Goal: Feedback & Contribution: Leave review/rating

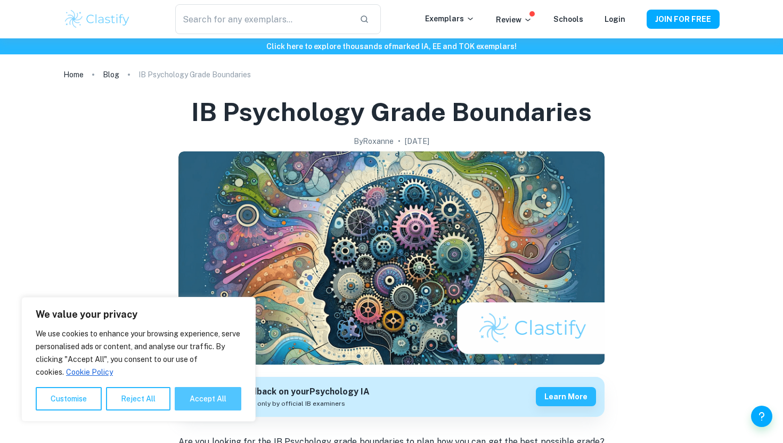
click at [193, 398] on button "Accept All" at bounding box center [208, 398] width 67 height 23
checkbox input "true"
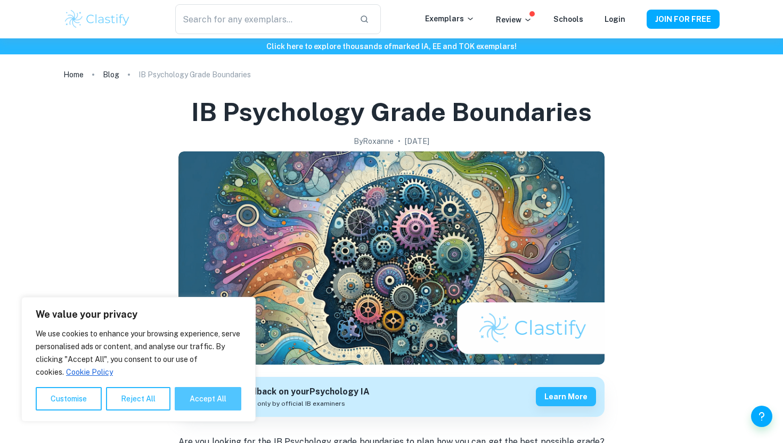
checkbox input "true"
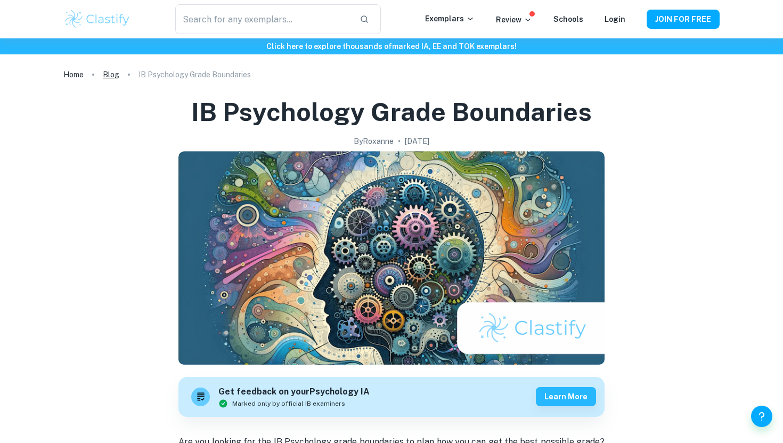
click at [110, 77] on link "Blog" at bounding box center [111, 74] width 17 height 15
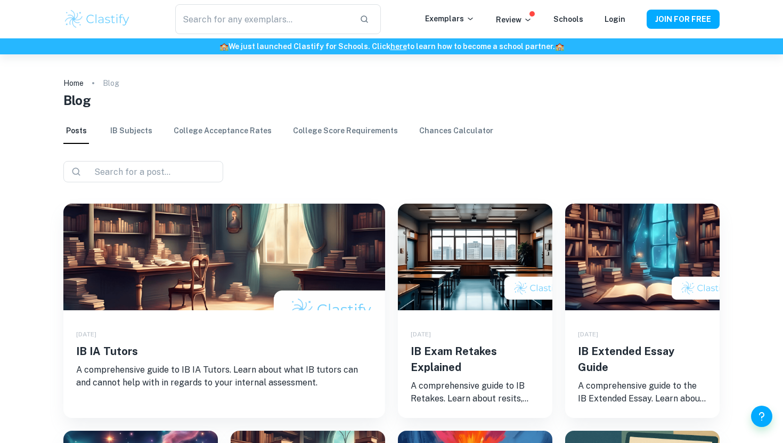
click at [130, 129] on link "IB Subjects" at bounding box center [131, 131] width 42 height 26
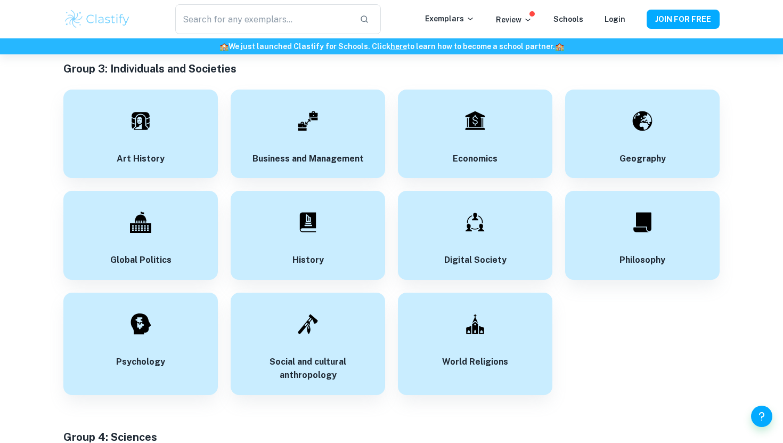
scroll to position [1414, 0]
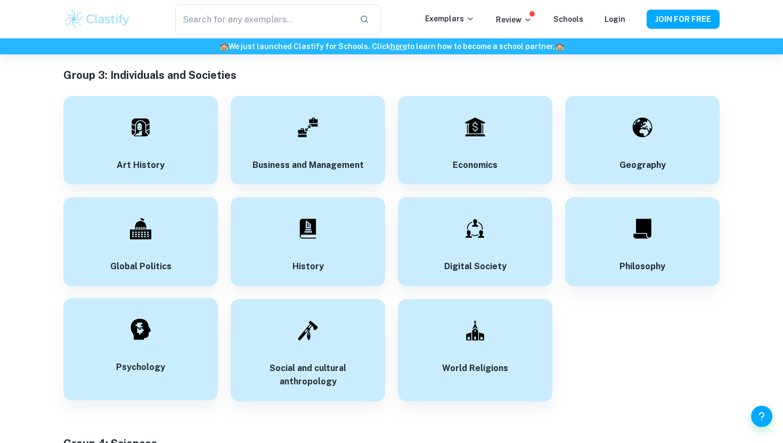
click at [120, 340] on div "Psychology" at bounding box center [140, 349] width 154 height 102
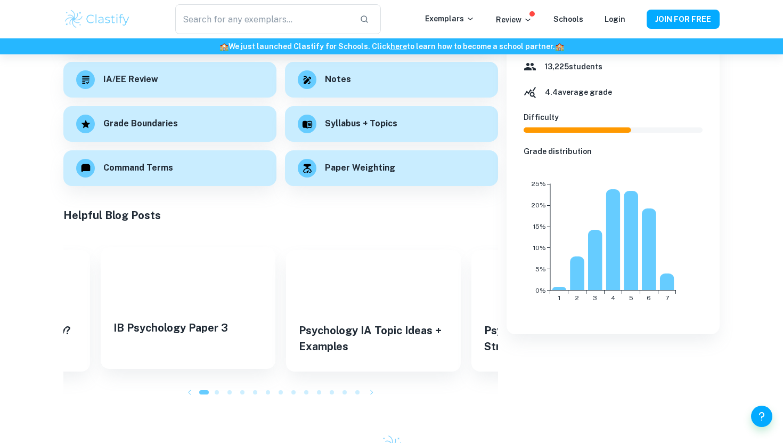
scroll to position [93, 0]
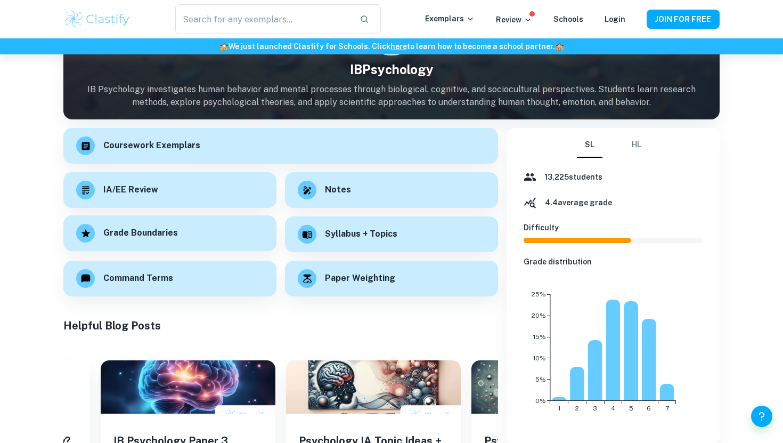
click at [166, 232] on h6 "Grade Boundaries" at bounding box center [140, 232] width 75 height 13
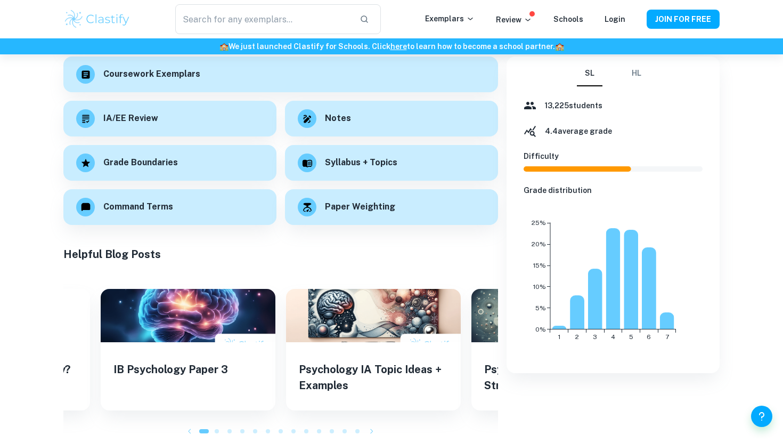
scroll to position [0, 0]
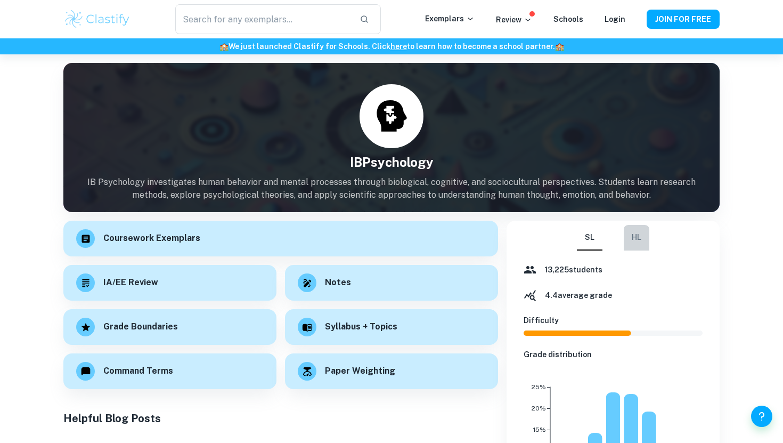
click at [639, 238] on button "HL" at bounding box center [637, 238] width 26 height 26
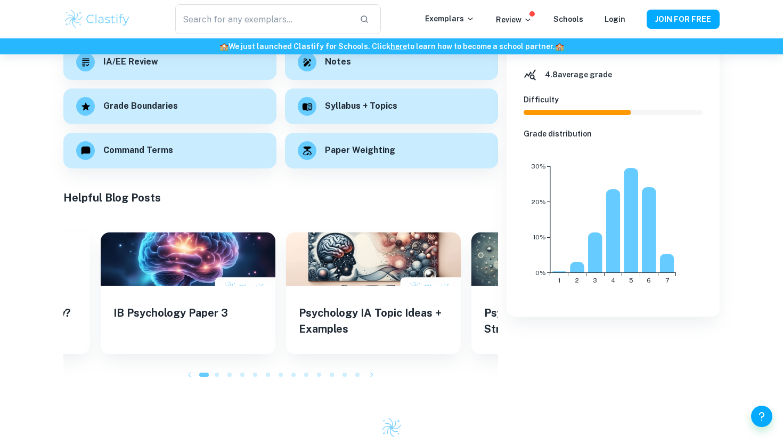
scroll to position [227, 0]
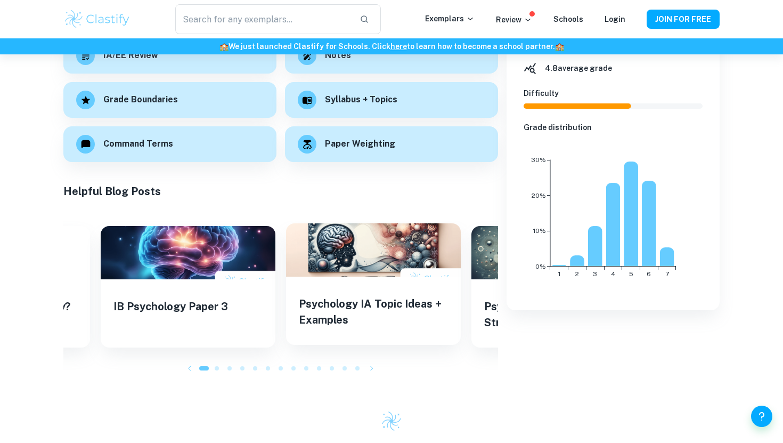
click at [381, 309] on h5 "Psychology IA Topic Ideas + Examples" at bounding box center [373, 312] width 149 height 32
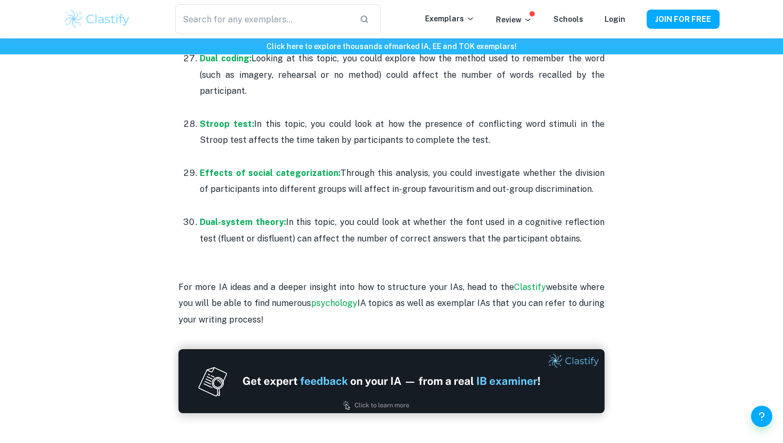
scroll to position [2252, 0]
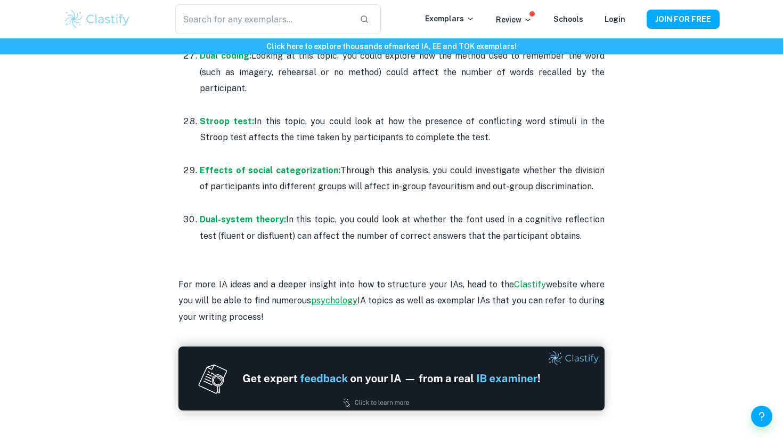
click at [332, 295] on link "psychology" at bounding box center [334, 300] width 46 height 10
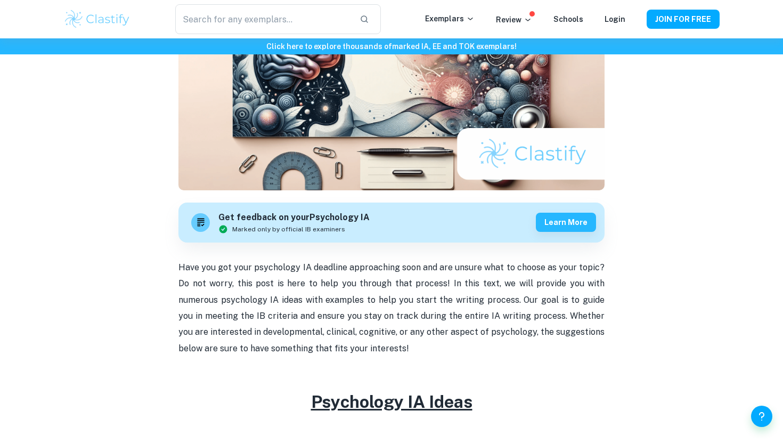
scroll to position [0, 0]
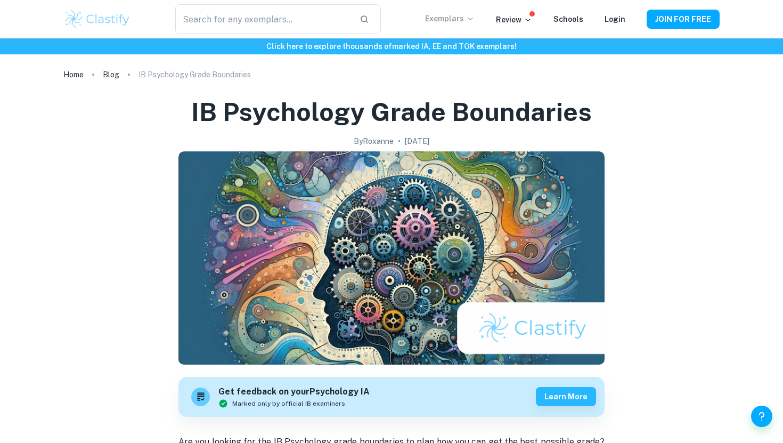
click at [455, 21] on p "Exemplars" at bounding box center [450, 19] width 50 height 12
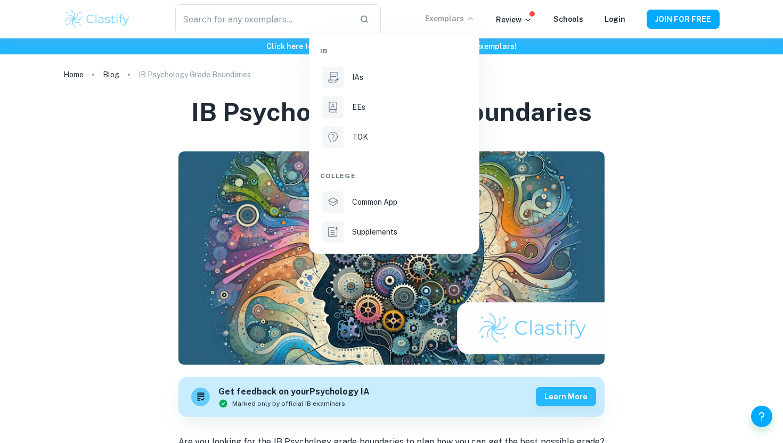
click at [455, 21] on div at bounding box center [391, 221] width 783 height 443
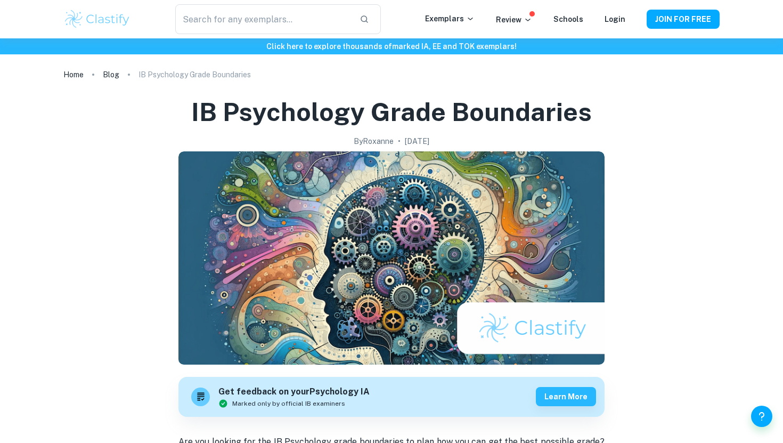
click at [496, 22] on div "Exemplars" at bounding box center [460, 19] width 71 height 13
click at [512, 22] on p "Review" at bounding box center [514, 20] width 36 height 12
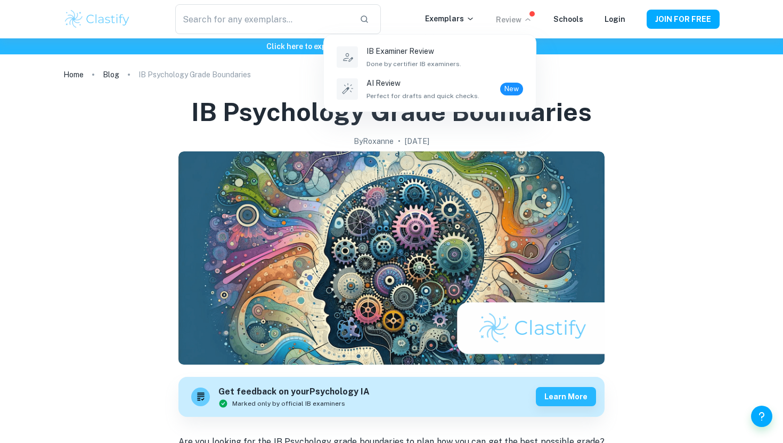
click at [512, 22] on div at bounding box center [391, 221] width 783 height 443
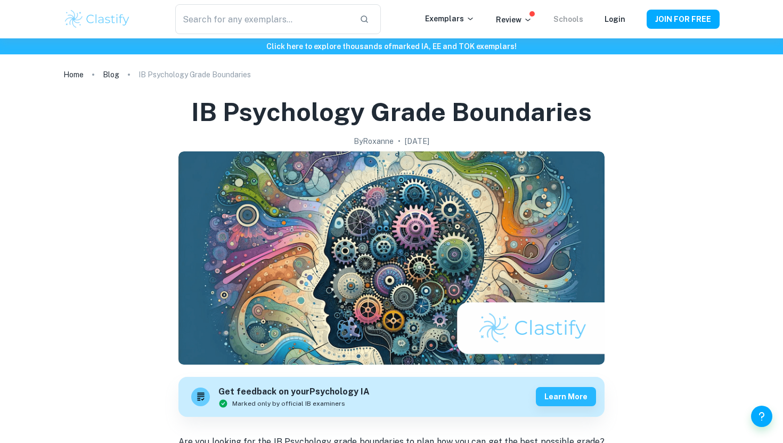
click at [563, 19] on link "Schools" at bounding box center [568, 19] width 30 height 9
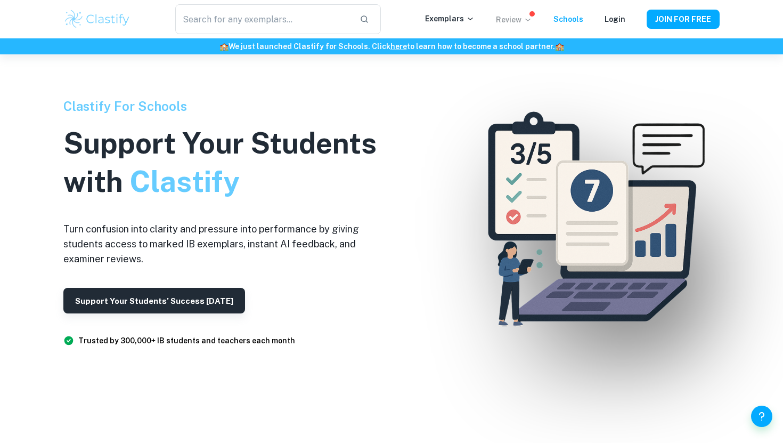
click at [518, 17] on p "Review" at bounding box center [514, 20] width 36 height 12
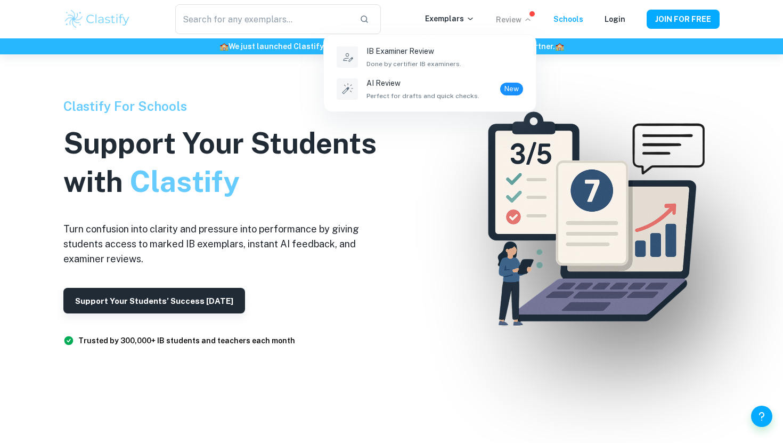
click at [572, 69] on div at bounding box center [391, 221] width 783 height 443
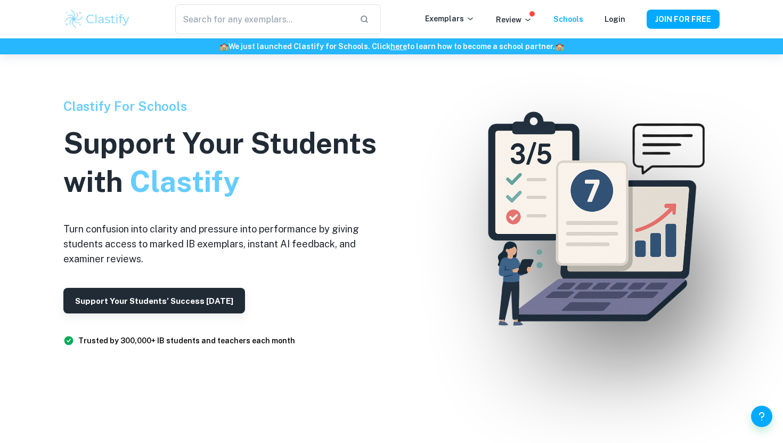
scroll to position [23, 0]
click at [300, 301] on div "Support Your Students’ Success Today" at bounding box center [228, 301] width 330 height 26
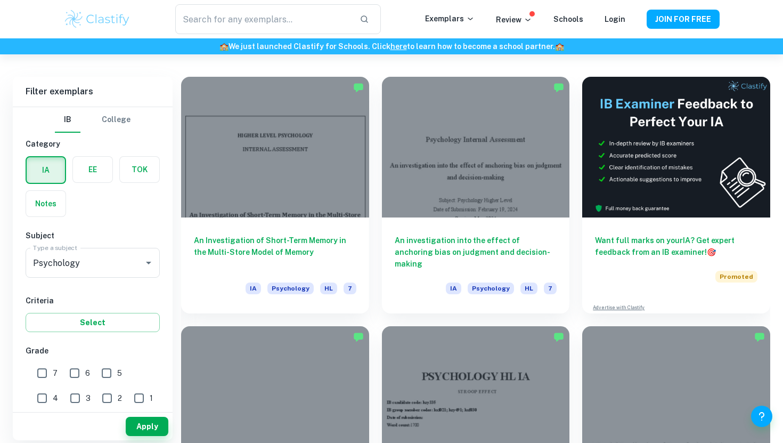
scroll to position [285, 0]
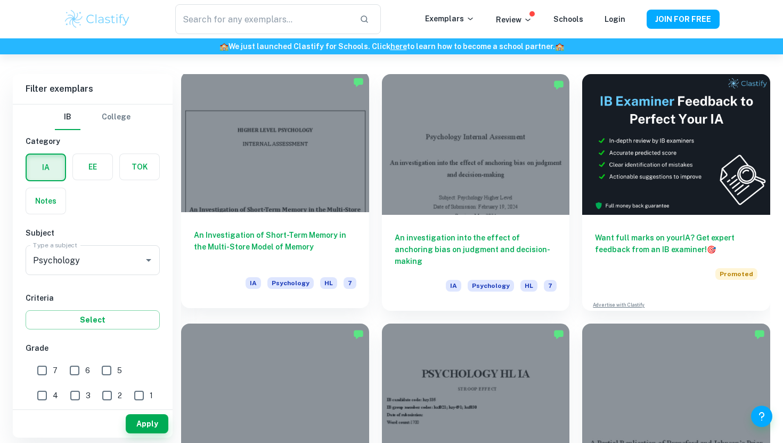
click at [272, 243] on h6 "An Investigation of Short-Term Memory in the Multi-Store Model of Memory" at bounding box center [275, 246] width 162 height 35
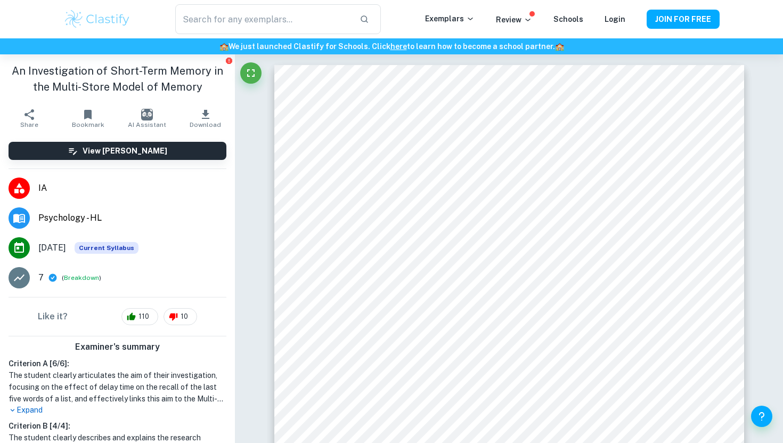
click at [394, 44] on link "here" at bounding box center [398, 46] width 17 height 9
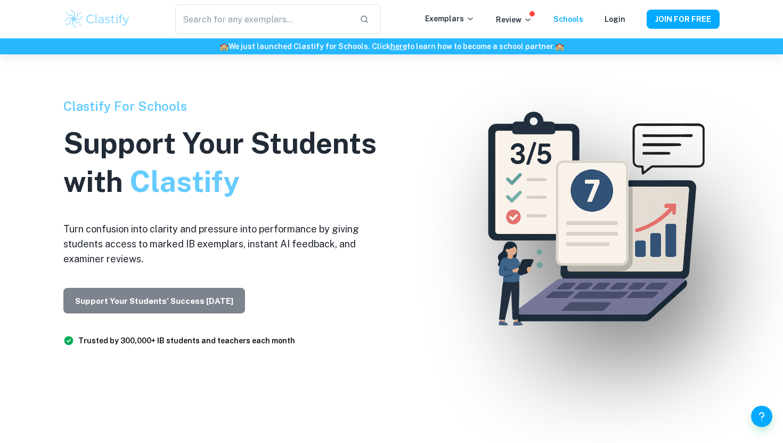
click at [190, 302] on button "Support Your Students’ Success Today" at bounding box center [154, 301] width 182 height 26
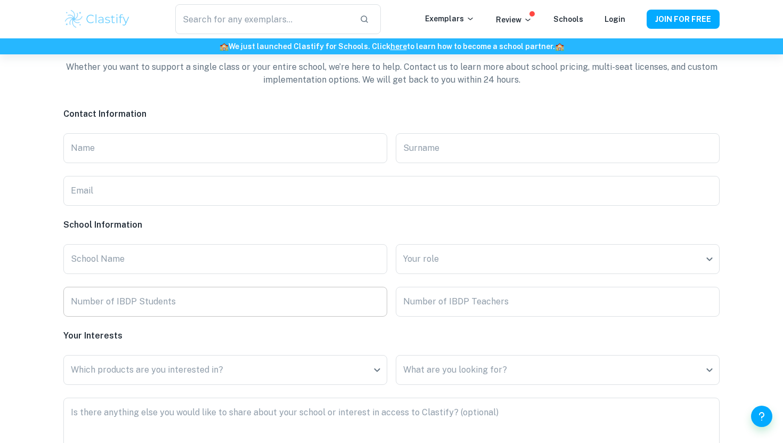
scroll to position [2496, 0]
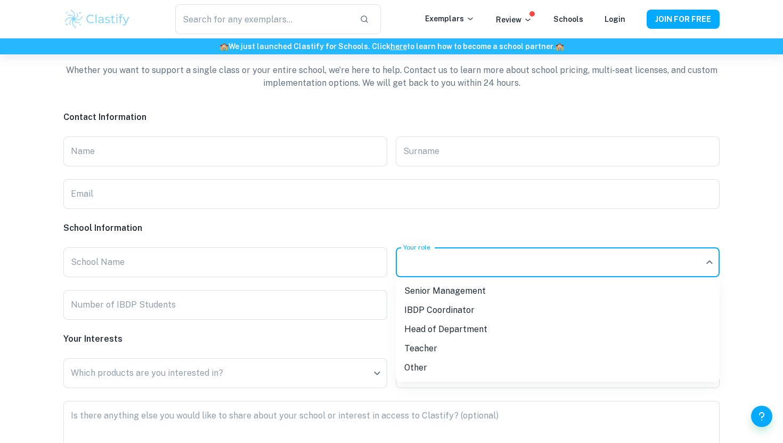
click at [420, 352] on li "Teacher" at bounding box center [558, 348] width 324 height 19
type input "Teacher"
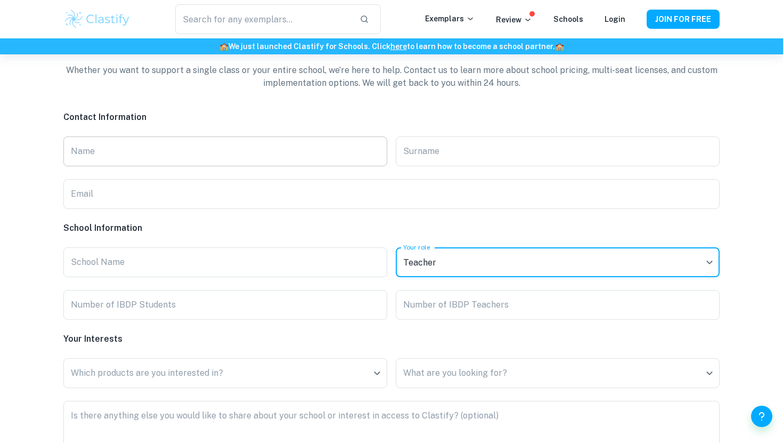
click at [263, 135] on div "Contact Information Name Name Surname Surname Email Email School Information Sc…" at bounding box center [391, 308] width 656 height 395
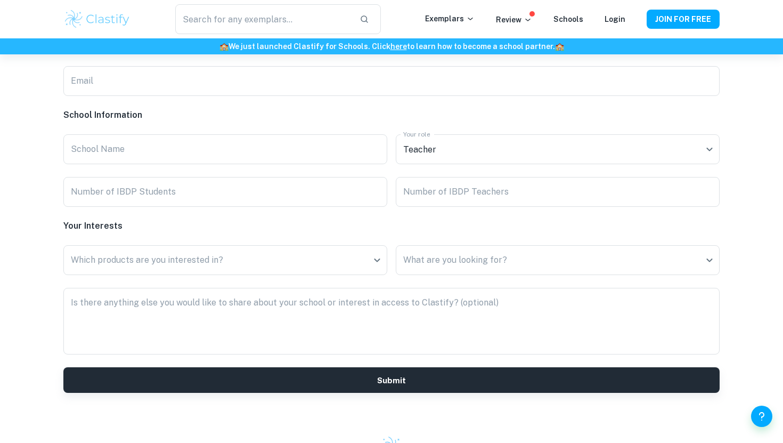
scroll to position [2610, 0]
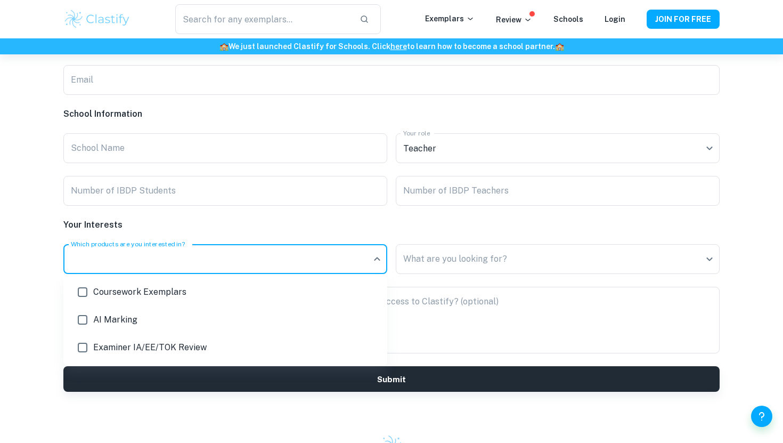
click at [118, 321] on span "AI Marking" at bounding box center [236, 319] width 286 height 13
type input "ai-review"
checkbox input "true"
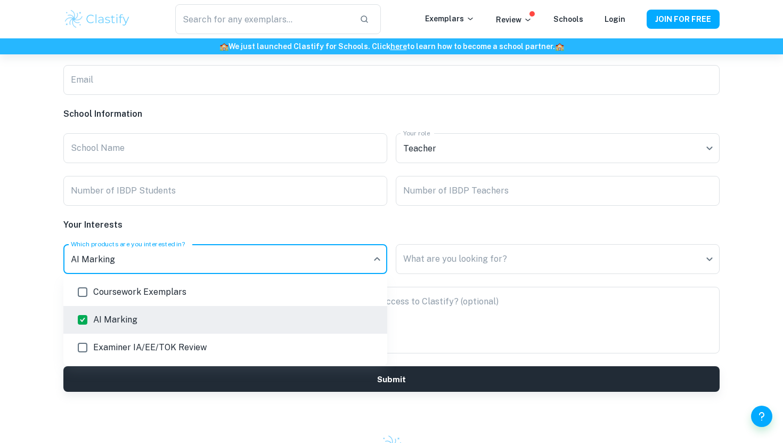
click at [134, 295] on span "Coursework Exemplars" at bounding box center [236, 292] width 286 height 13
type input "ai-review,exemplars"
checkbox input "true"
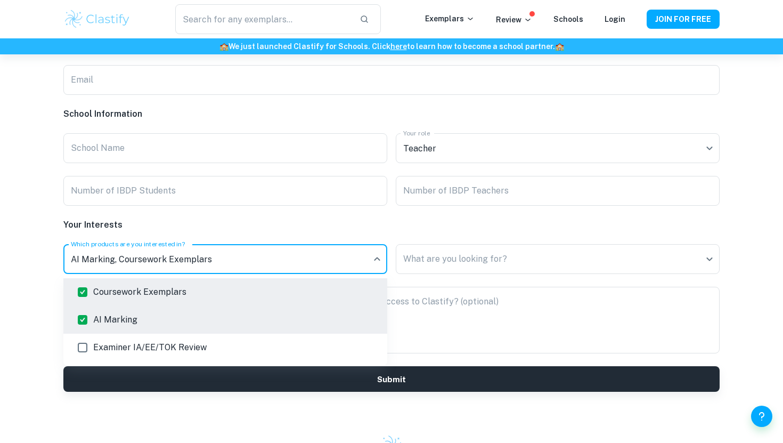
click at [137, 348] on span "Examiner IA/EE/TOK Review" at bounding box center [236, 347] width 286 height 13
type input "ai-review,exemplars,review"
checkbox input "true"
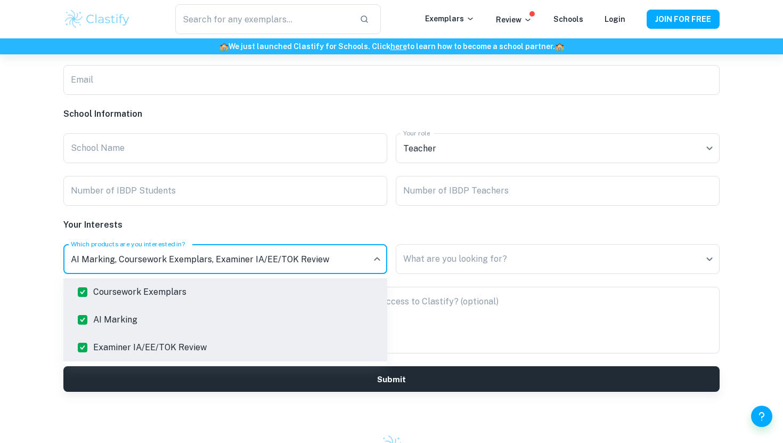
click at [472, 250] on div at bounding box center [391, 221] width 783 height 443
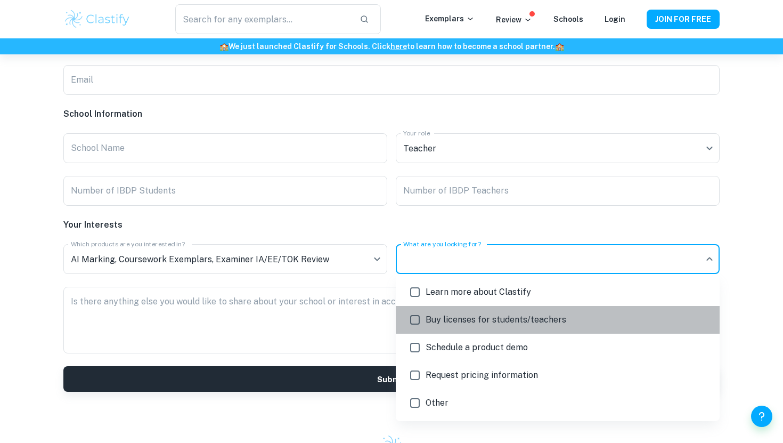
click at [510, 323] on span "Buy licenses for students/teachers" at bounding box center [569, 319] width 286 height 13
type input "buy"
checkbox input "true"
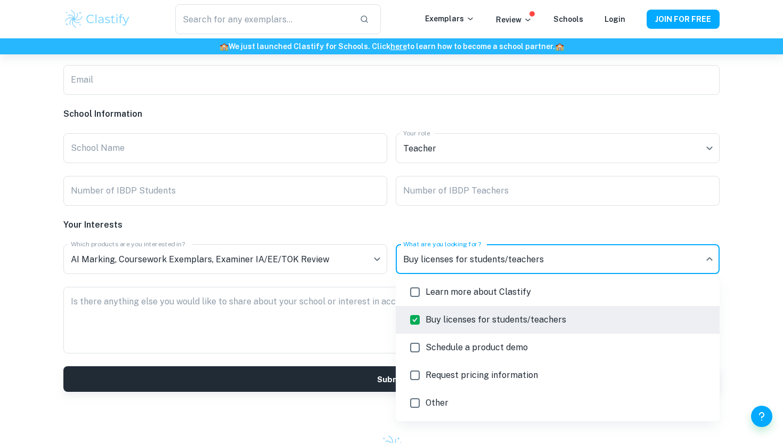
click at [500, 381] on span "Request pricing information" at bounding box center [569, 375] width 286 height 13
type input "buy,pricing"
checkbox input "true"
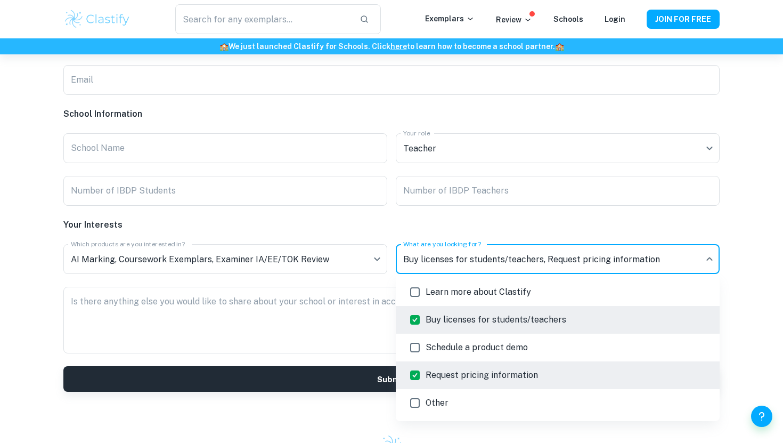
click at [541, 219] on div at bounding box center [391, 221] width 783 height 443
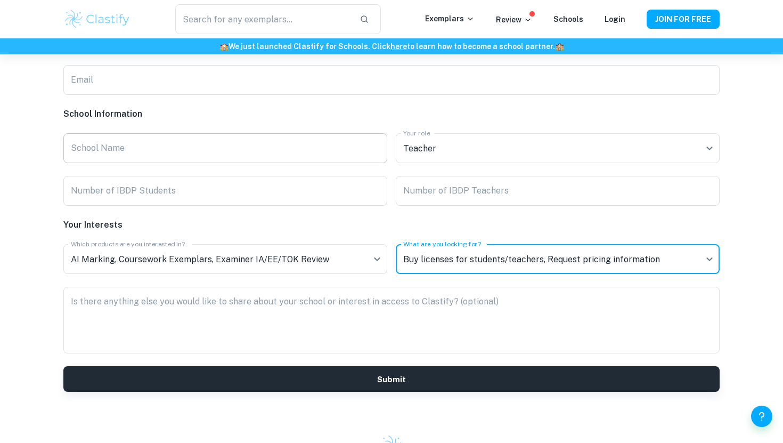
click at [216, 147] on input "School Name" at bounding box center [225, 148] width 324 height 30
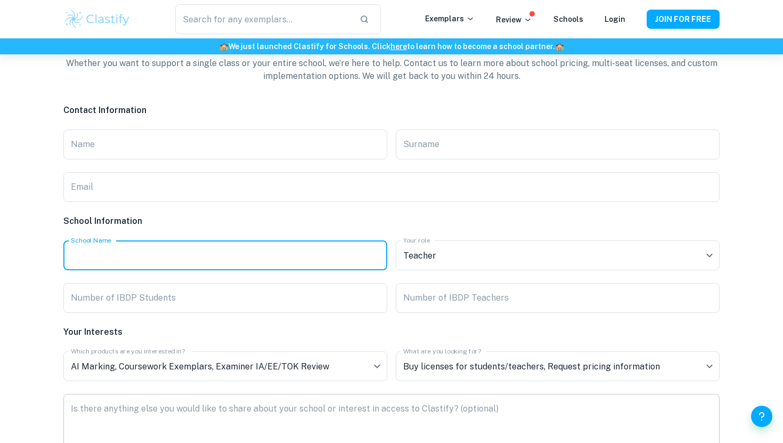
scroll to position [2500, 0]
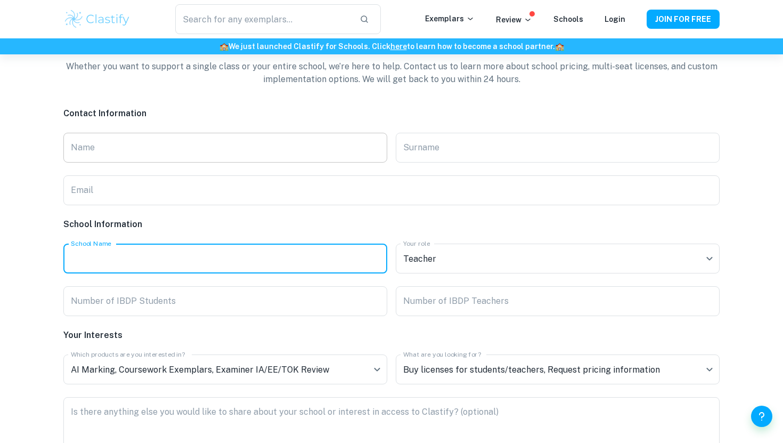
click at [185, 145] on input "Name" at bounding box center [225, 148] width 324 height 30
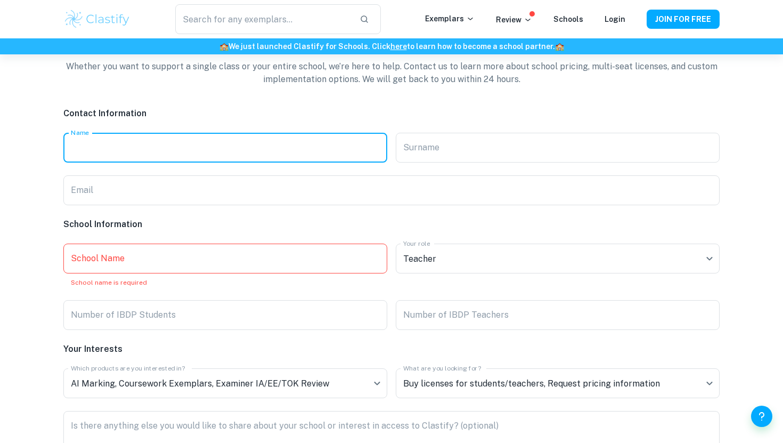
type input "Oneyda"
type input "Sandoval-Varela"
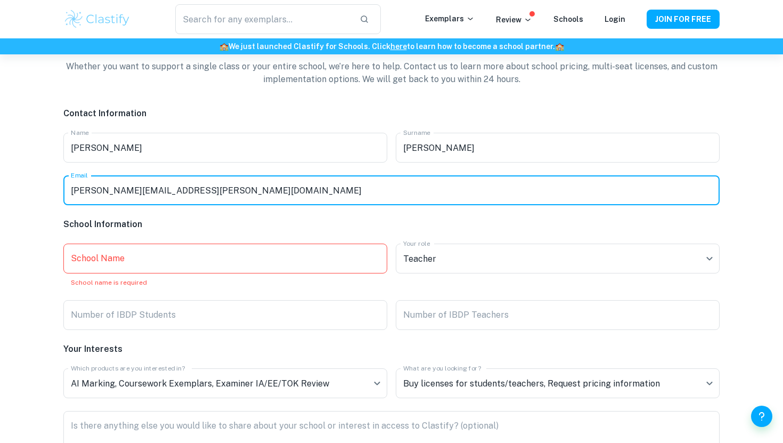
click at [190, 180] on input "oneyda.sandoval@gmail.com" at bounding box center [391, 190] width 656 height 30
type input "S"
type input "[EMAIL_ADDRESS][DOMAIN_NAME]"
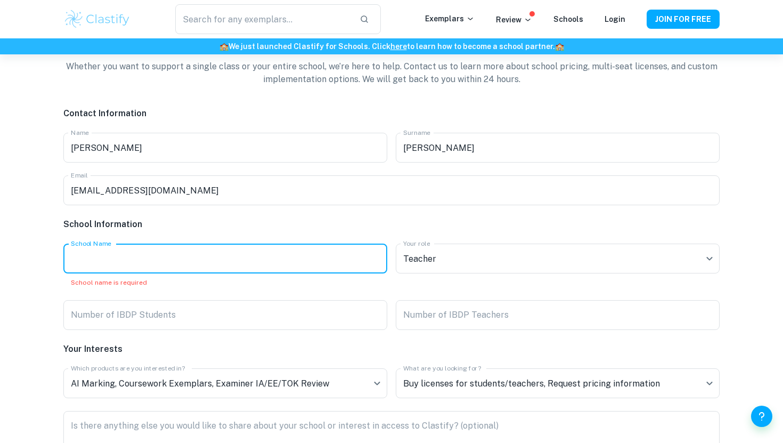
click at [198, 256] on input "School Name" at bounding box center [225, 258] width 324 height 30
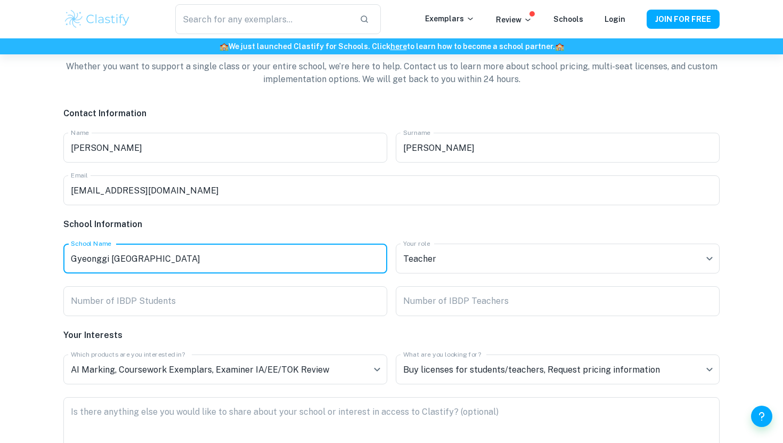
type input "Gyeonggi Suwon International School"
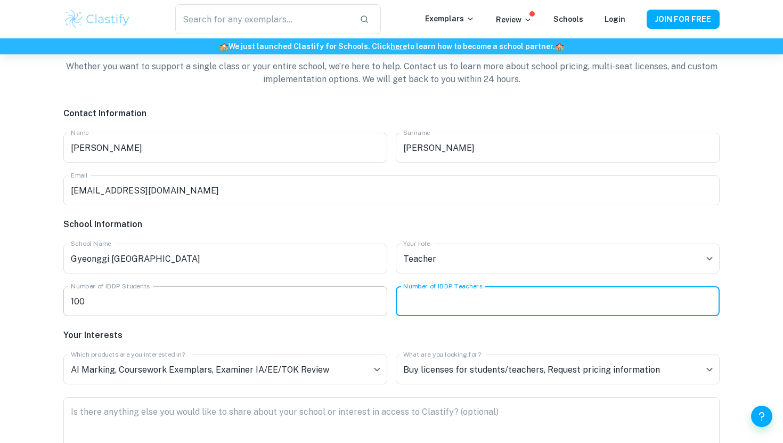
click at [87, 306] on input "100" at bounding box center [225, 301] width 324 height 30
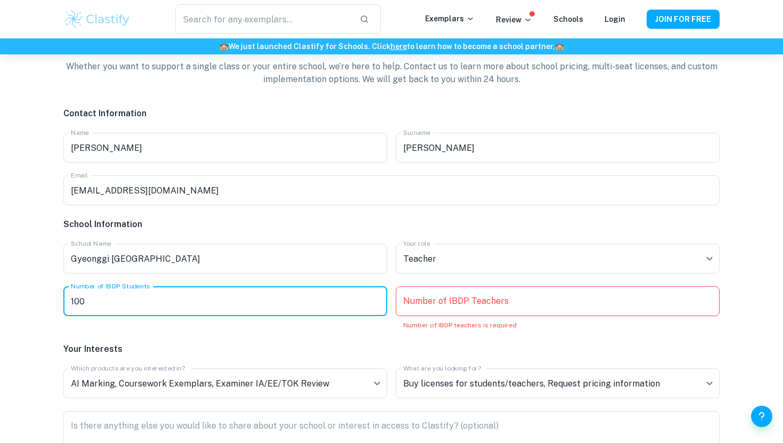
click at [87, 306] on input "100" at bounding box center [225, 301] width 324 height 30
type input "1"
type input "100"
click at [428, 305] on input "Number of IBDP Teachers" at bounding box center [558, 301] width 324 height 30
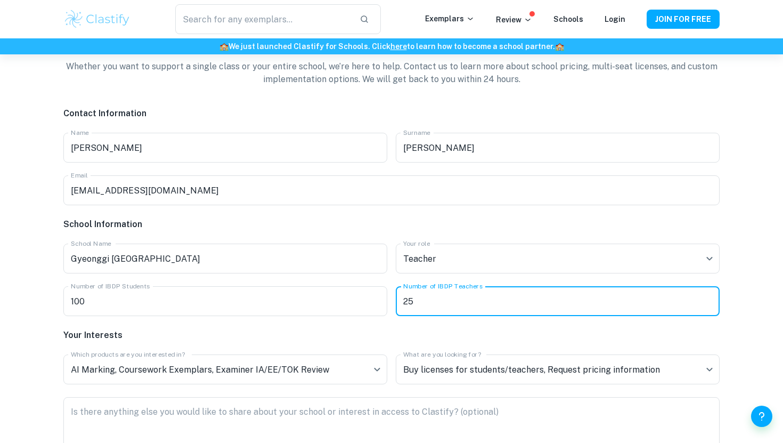
type input "25"
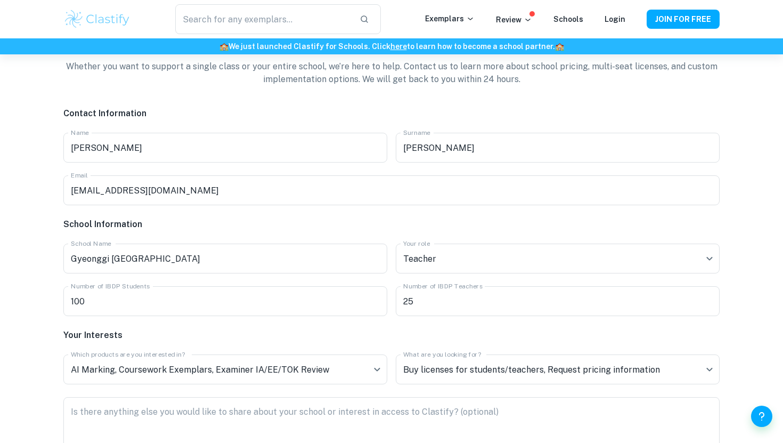
click at [738, 196] on div "Ready to Bring Clastify to Your Students? Whether you want to support a single …" at bounding box center [391, 239] width 783 height 568
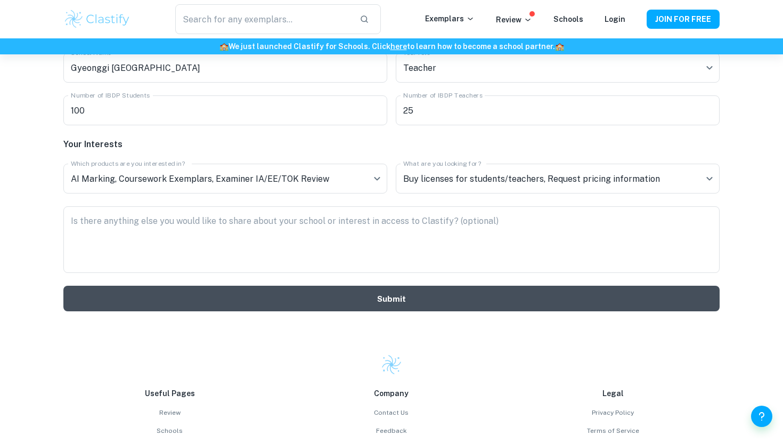
scroll to position [2692, 0]
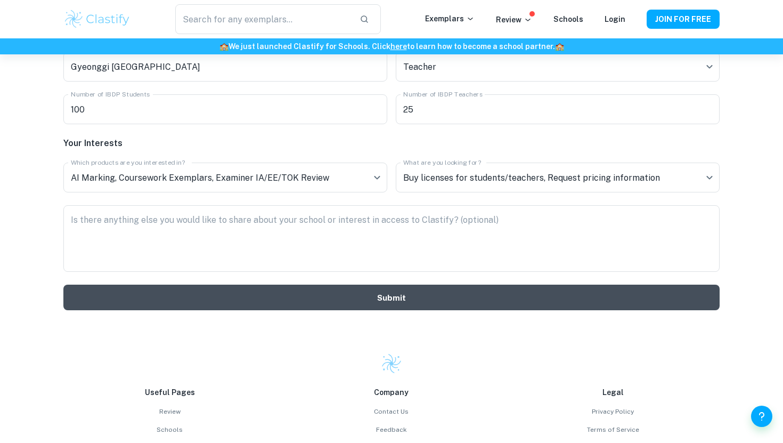
click at [394, 298] on button "Submit" at bounding box center [391, 297] width 656 height 26
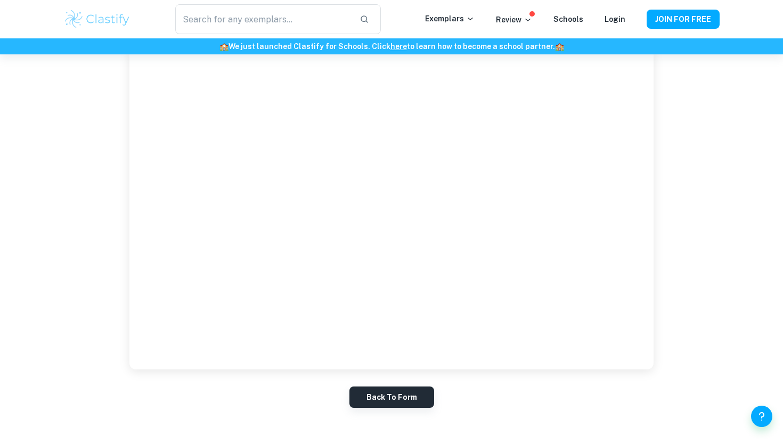
scroll to position [2546, 0]
click at [389, 395] on button "Back to Form" at bounding box center [391, 399] width 85 height 21
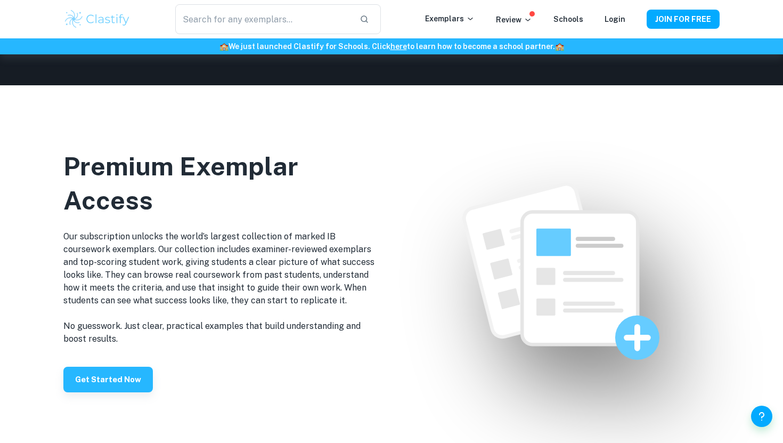
scroll to position [659, 0]
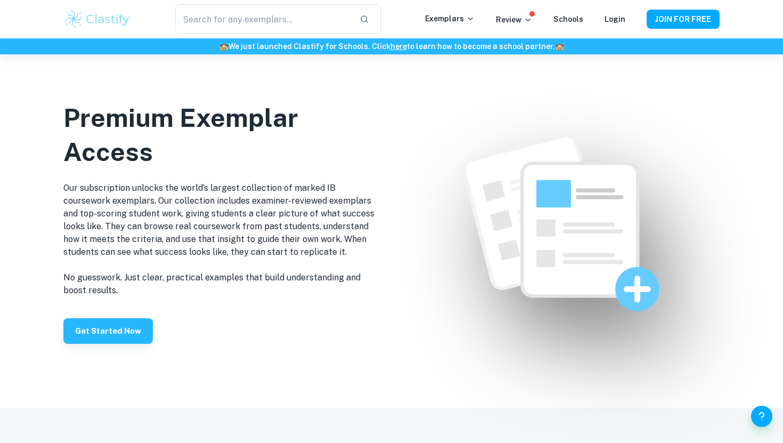
click at [617, 11] on div "​ Exemplars Review Schools Login JOIN FOR FREE" at bounding box center [392, 19] width 682 height 30
click at [681, 14] on button "JOIN FOR FREE" at bounding box center [683, 19] width 73 height 19
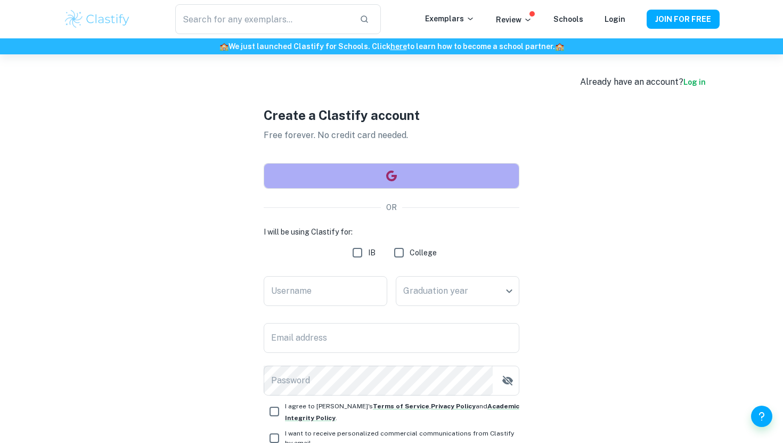
click at [413, 171] on button "button" at bounding box center [392, 176] width 256 height 26
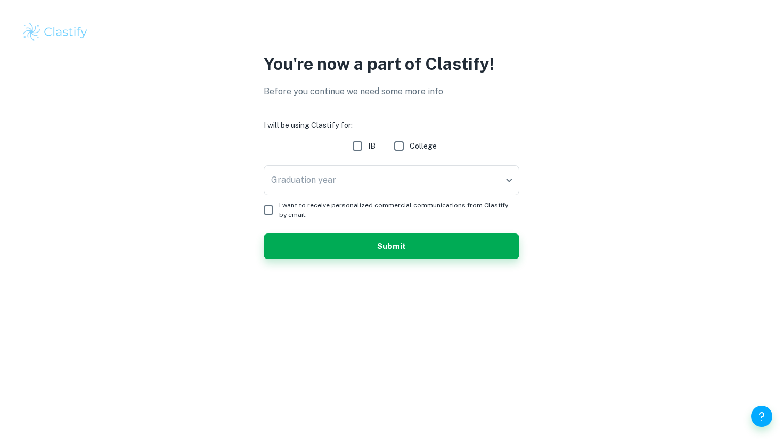
click at [352, 147] on input "IB" at bounding box center [357, 145] width 21 height 21
checkbox input "true"
click at [340, 181] on body "We value your privacy We use cookies to enhance your browsing experience, serve…" at bounding box center [391, 221] width 783 height 443
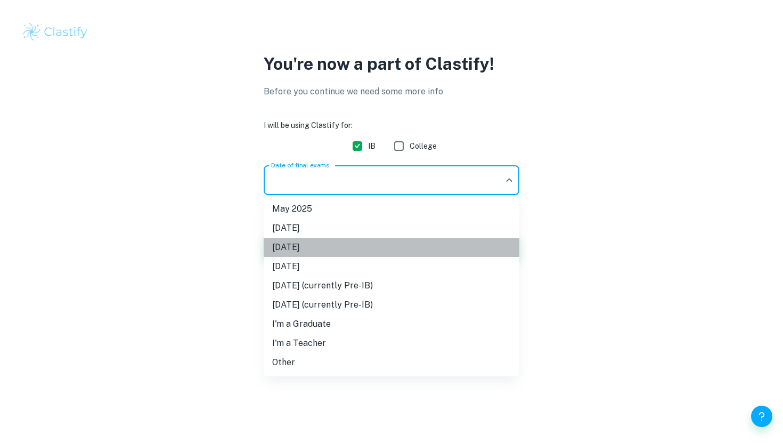
click at [310, 246] on li "[DATE]" at bounding box center [392, 247] width 256 height 19
type input "M26"
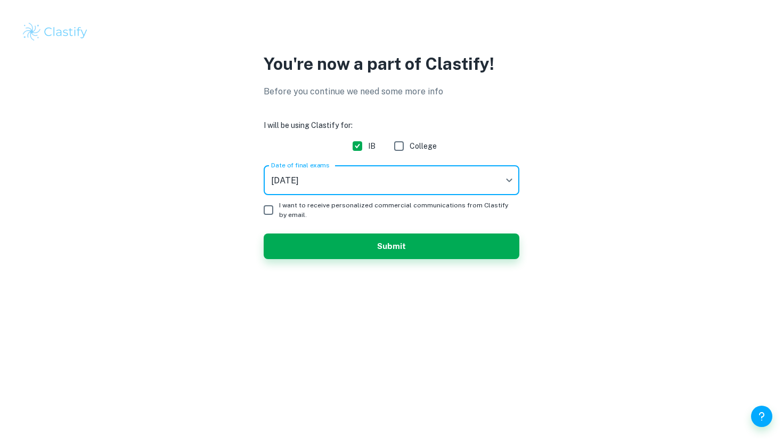
click at [203, 255] on div "You're now a part of Clastify! Before you continue we need some more info I wil…" at bounding box center [392, 161] width 682 height 221
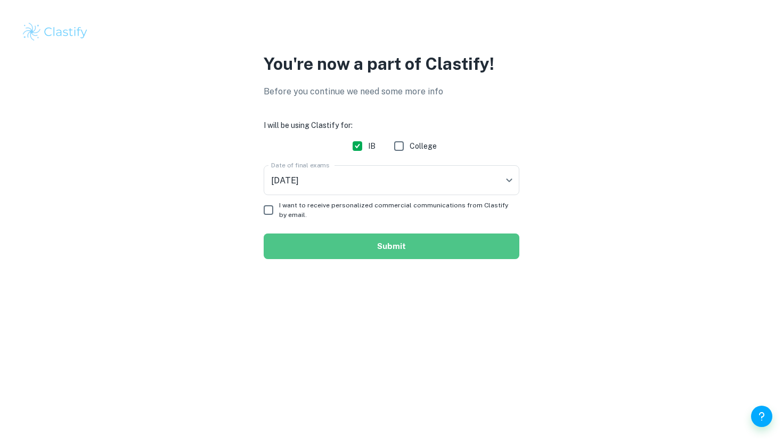
click at [348, 244] on button "Submit" at bounding box center [392, 246] width 256 height 26
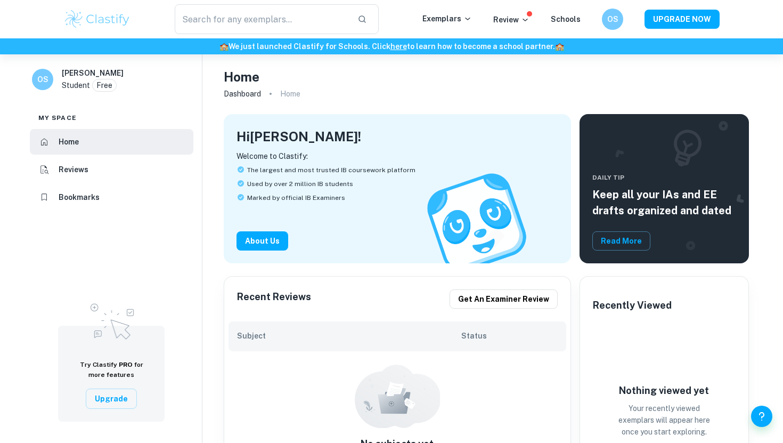
click at [345, 97] on ol "Dashboard Home" at bounding box center [487, 93] width 526 height 15
click at [109, 91] on p "Free" at bounding box center [104, 85] width 16 height 12
click at [385, 91] on ol "Dashboard Home" at bounding box center [487, 93] width 526 height 15
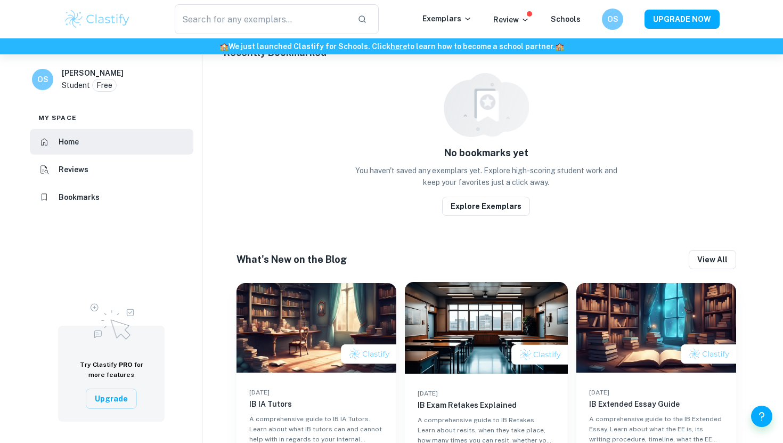
scroll to position [525, 0]
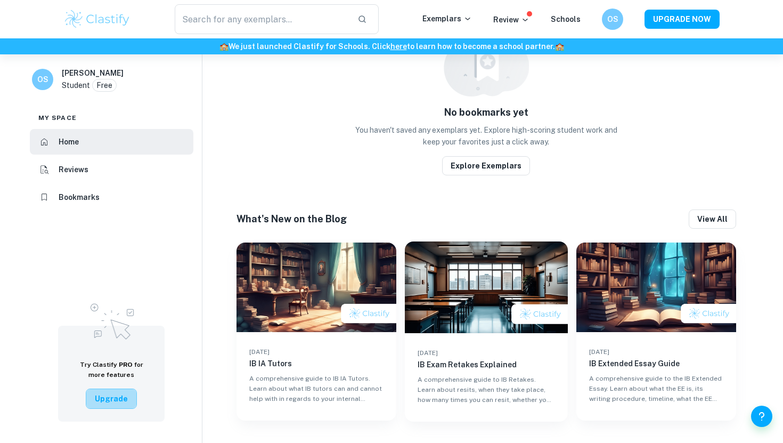
click at [118, 394] on button "Upgrade" at bounding box center [111, 398] width 51 height 20
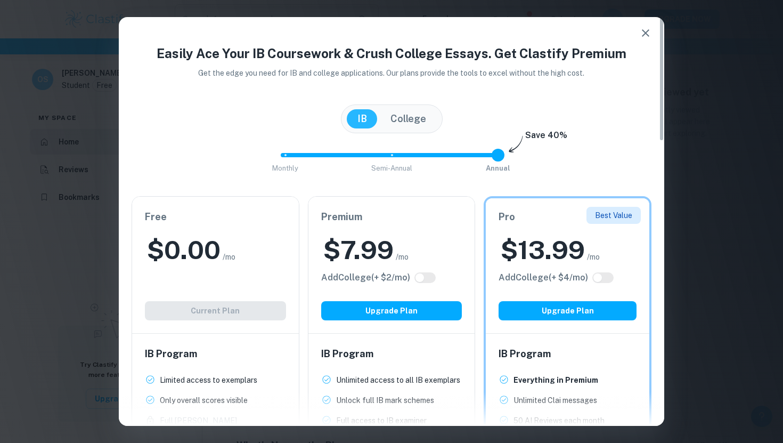
scroll to position [0, 0]
click at [403, 119] on button "College" at bounding box center [408, 118] width 57 height 19
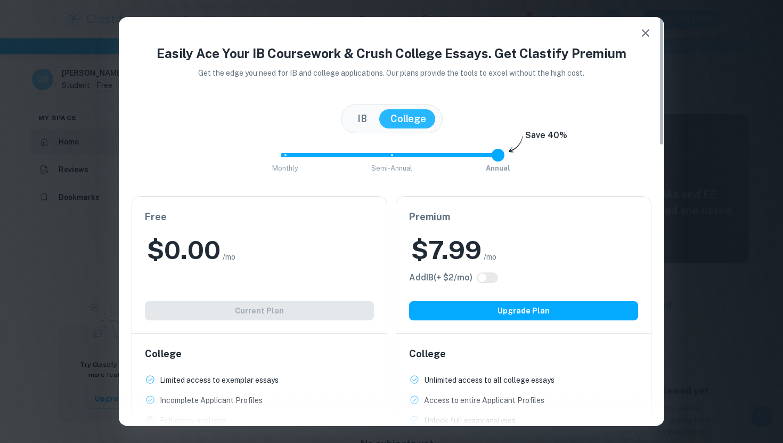
click at [370, 114] on button "IB" at bounding box center [362, 118] width 31 height 19
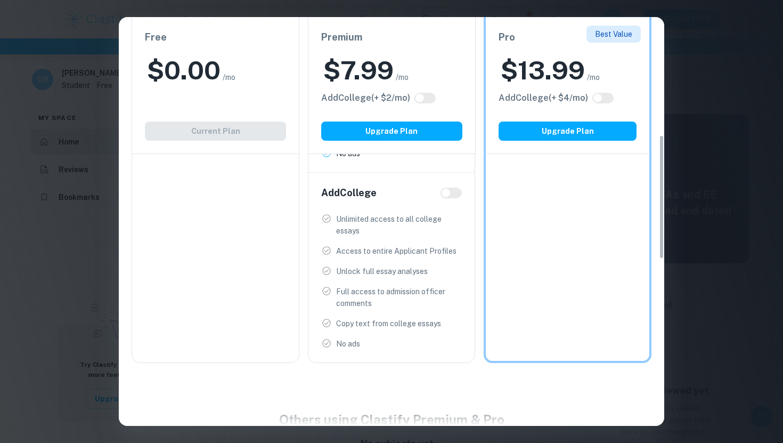
scroll to position [392, 0]
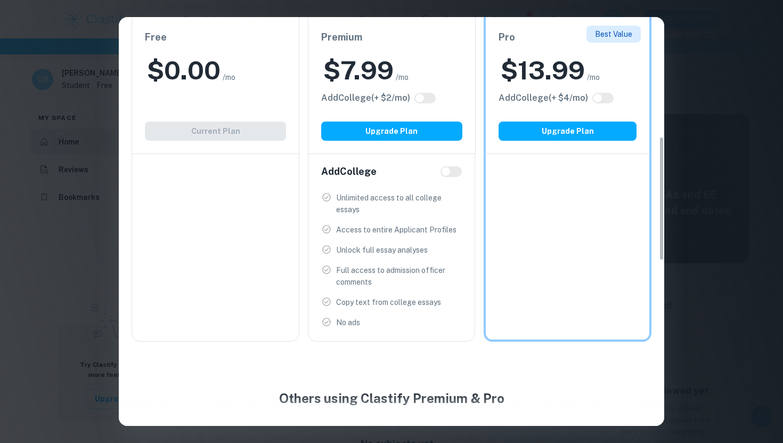
click at [694, 91] on div "Easily Ace Your IB Coursework & Crush College Essays. Get Clastify Premium Get …" at bounding box center [391, 221] width 783 height 443
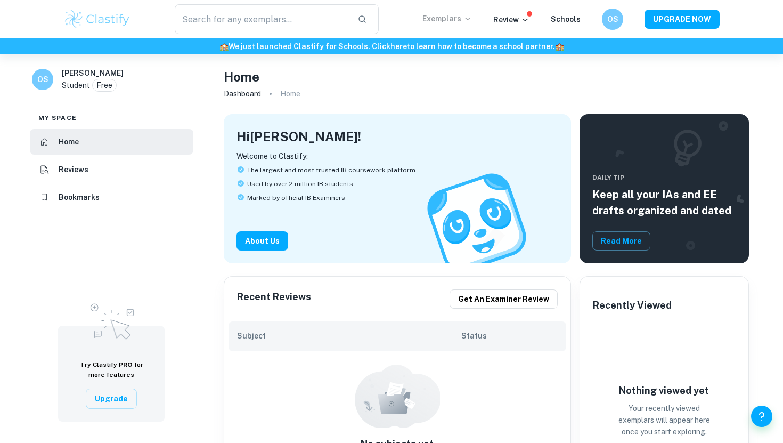
click at [464, 15] on p "Exemplars" at bounding box center [447, 19] width 50 height 12
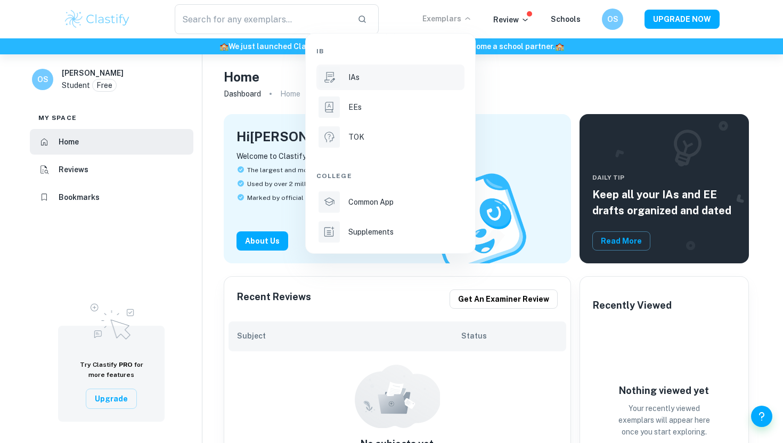
click at [353, 75] on p "IAs" at bounding box center [353, 77] width 11 height 12
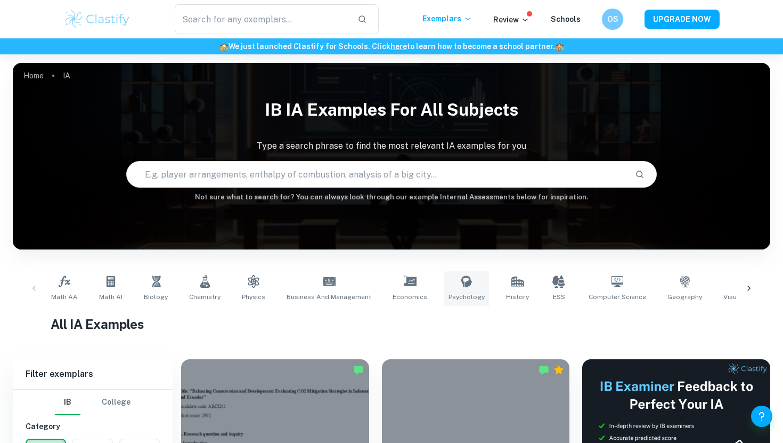
click at [460, 293] on span "Psychology" at bounding box center [467, 297] width 36 height 10
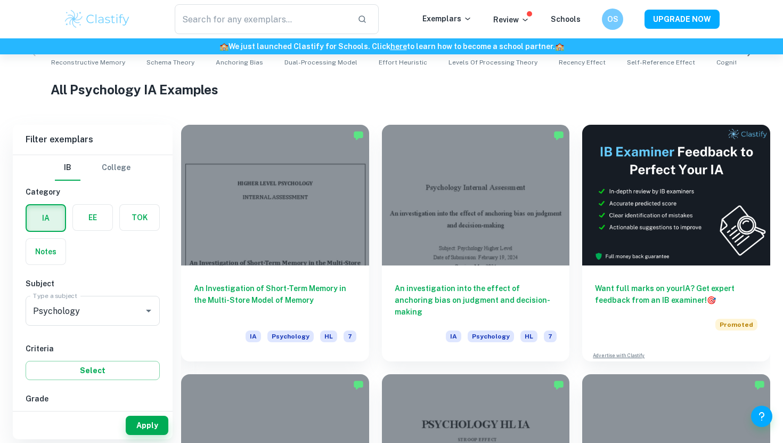
scroll to position [238, 0]
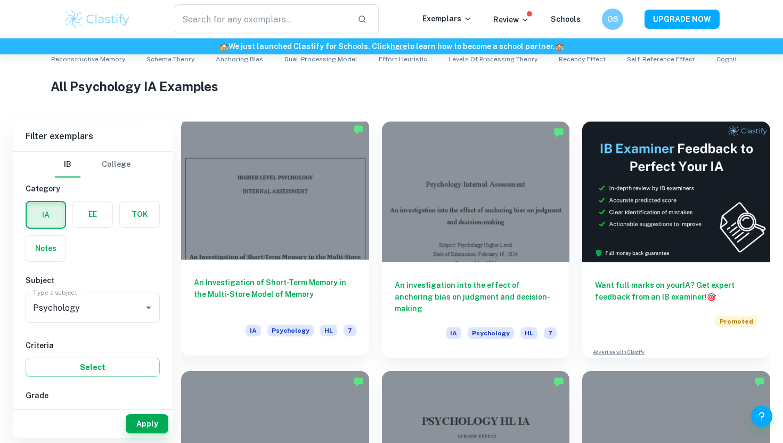
click at [244, 290] on h6 "An Investigation of Short-Term Memory in the Multi-Store Model of Memory" at bounding box center [275, 293] width 162 height 35
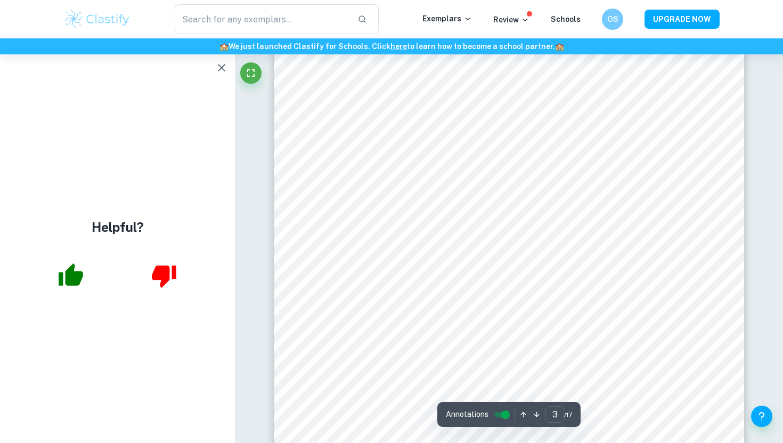
scroll to position [922, 0]
type input "1"
click at [218, 72] on icon "button" at bounding box center [221, 67] width 13 height 13
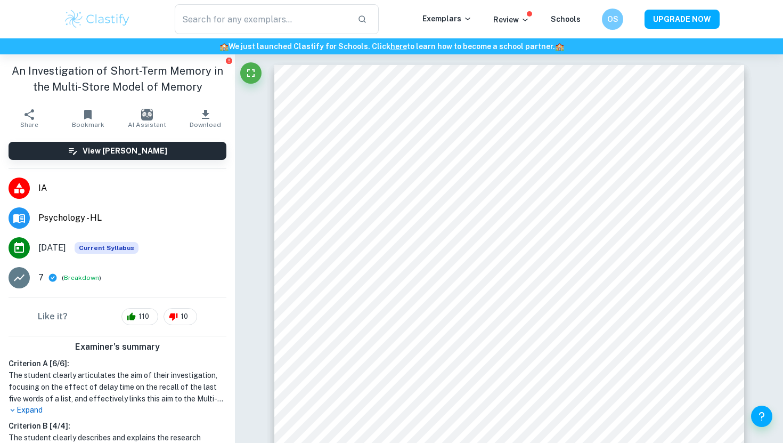
click at [116, 19] on img at bounding box center [97, 19] width 68 height 21
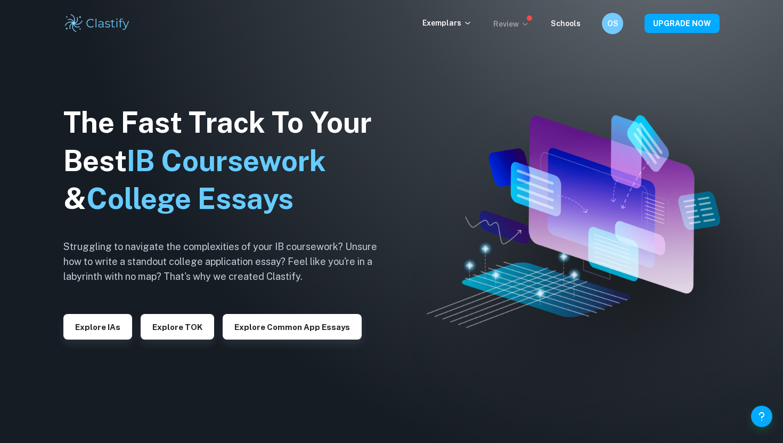
click at [512, 22] on p "Review" at bounding box center [511, 24] width 36 height 12
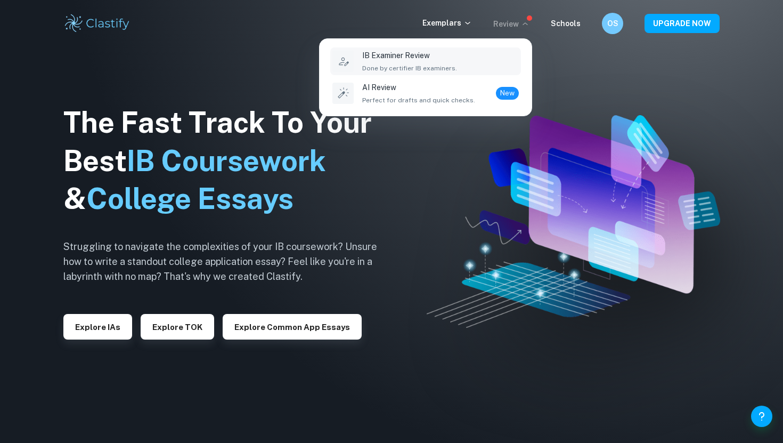
click at [421, 66] on span "Done by certifier IB examiners." at bounding box center [409, 68] width 95 height 10
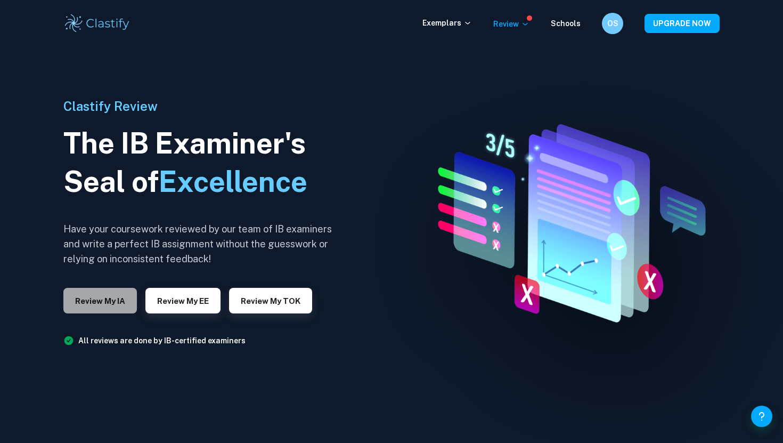
click at [111, 303] on button "Review my IA" at bounding box center [100, 301] width 74 height 26
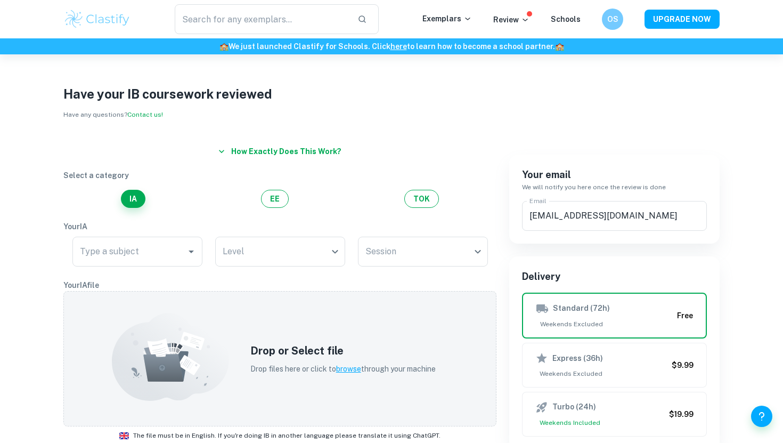
click at [226, 153] on icon "button" at bounding box center [221, 151] width 11 height 11
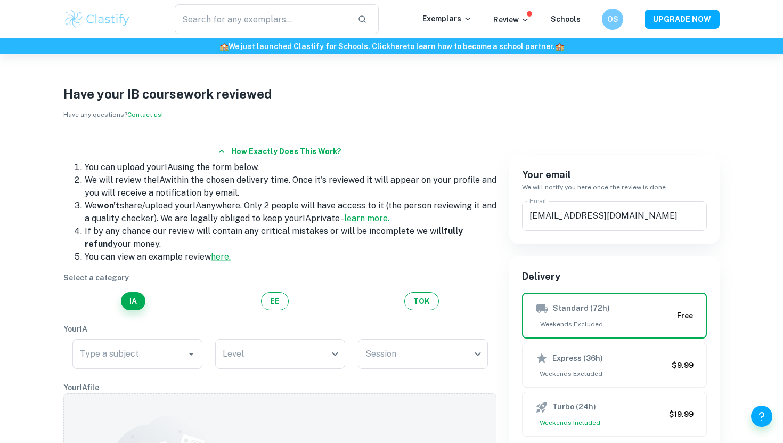
click at [41, 154] on div "Have your IB coursework reviewed Have any questions? Contact us! How exactly do…" at bounding box center [391, 422] width 783 height 737
click at [301, 96] on h1 "Have your IB coursework reviewed" at bounding box center [391, 93] width 656 height 19
